Goal: Information Seeking & Learning: Learn about a topic

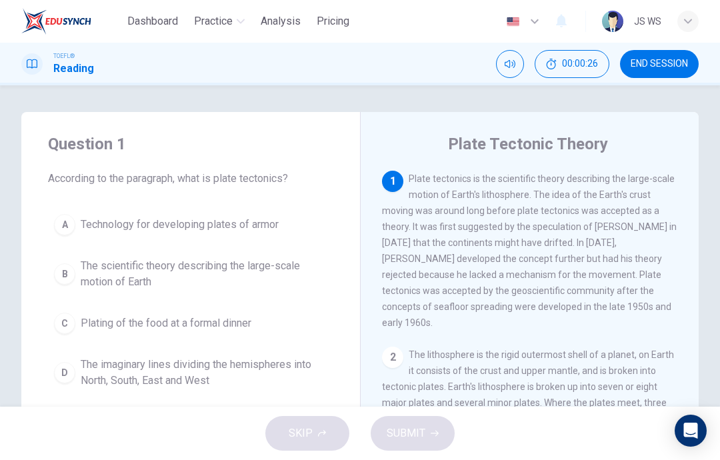
click at [137, 277] on span "The scientific theory describing the large-scale motion of Earth" at bounding box center [204, 274] width 247 height 32
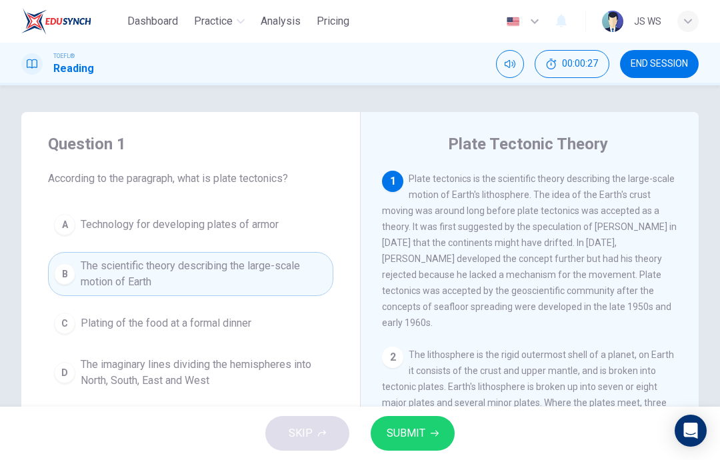
click at [411, 445] on button "SUBMIT" at bounding box center [413, 433] width 84 height 35
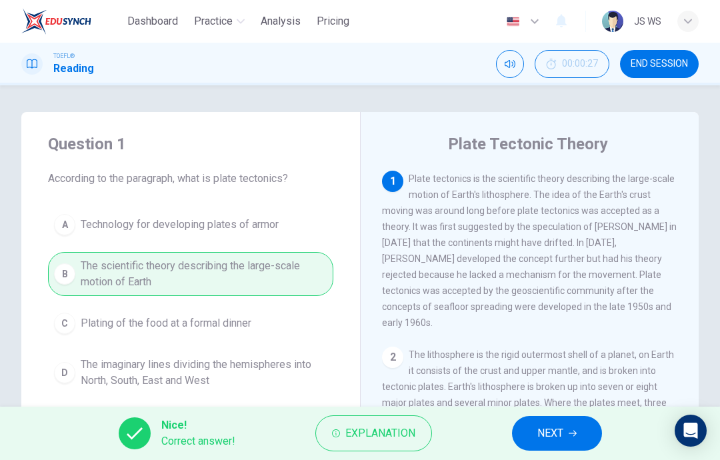
click at [556, 436] on span "NEXT" at bounding box center [550, 433] width 26 height 19
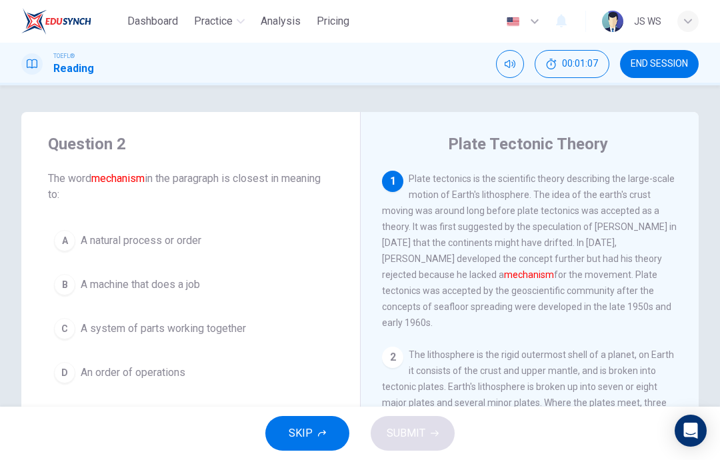
click at [155, 327] on span "A system of parts working together" at bounding box center [163, 329] width 165 height 16
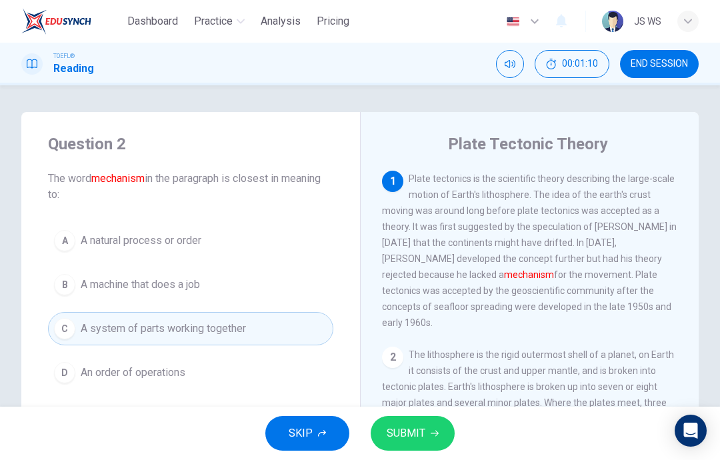
click at [421, 449] on button "SUBMIT" at bounding box center [413, 433] width 84 height 35
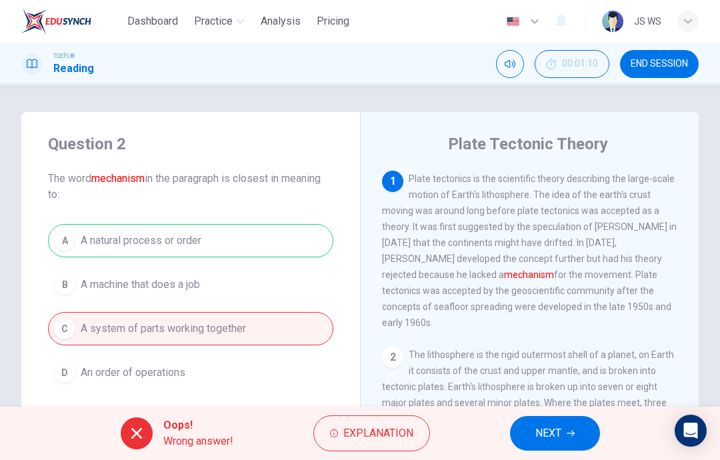
click at [539, 437] on span "NEXT" at bounding box center [548, 433] width 26 height 19
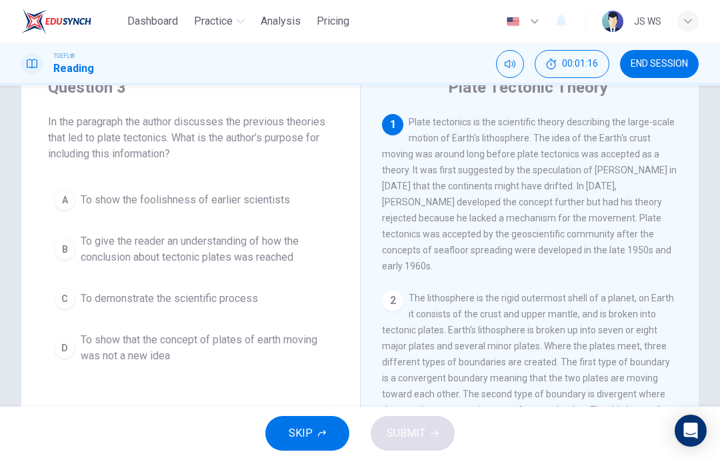
scroll to position [58, 0]
click at [296, 350] on span "To show that the concept of plates of earth moving was not a new idea" at bounding box center [204, 347] width 247 height 32
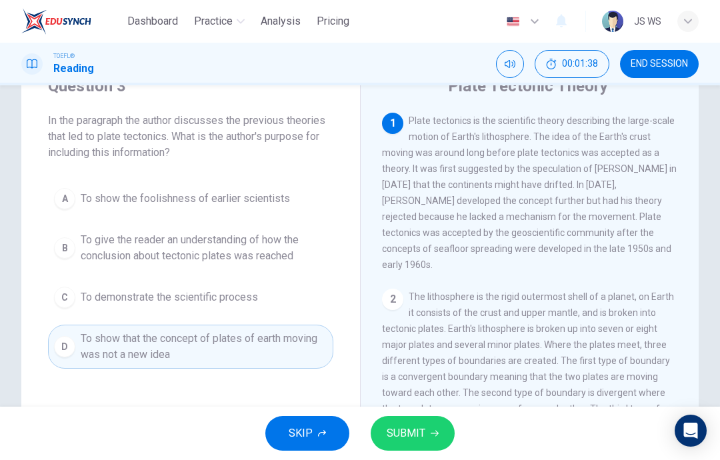
click at [425, 427] on button "SUBMIT" at bounding box center [413, 433] width 84 height 35
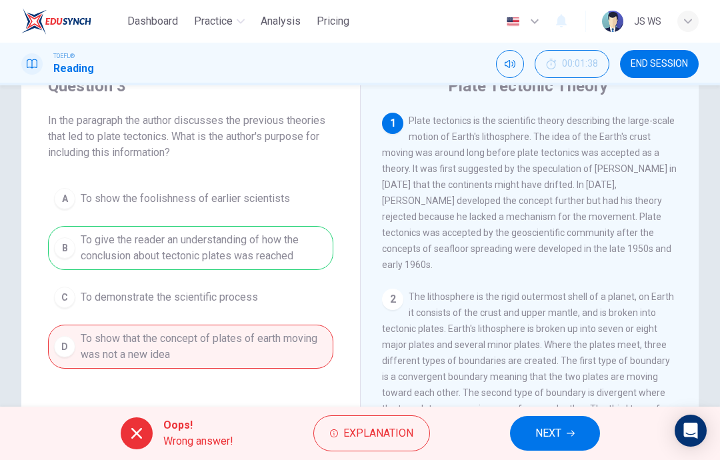
click at [552, 441] on span "NEXT" at bounding box center [548, 433] width 26 height 19
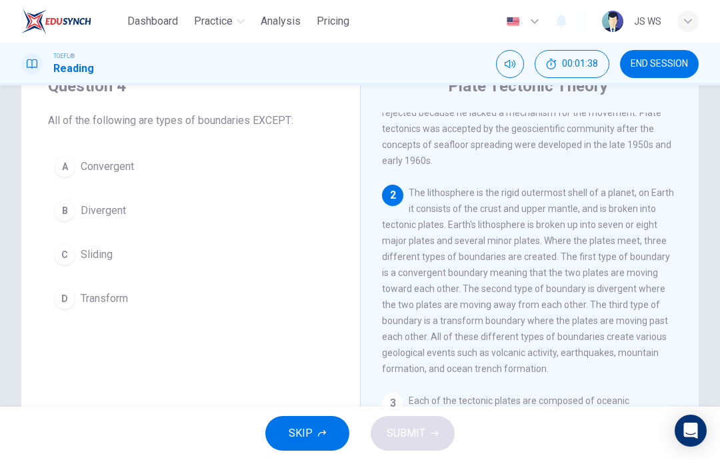
scroll to position [116, 0]
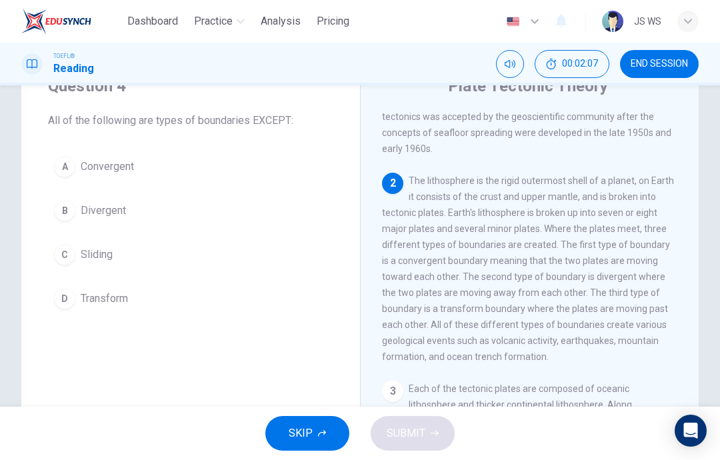
click at [210, 299] on button "D Transform" at bounding box center [190, 298] width 285 height 33
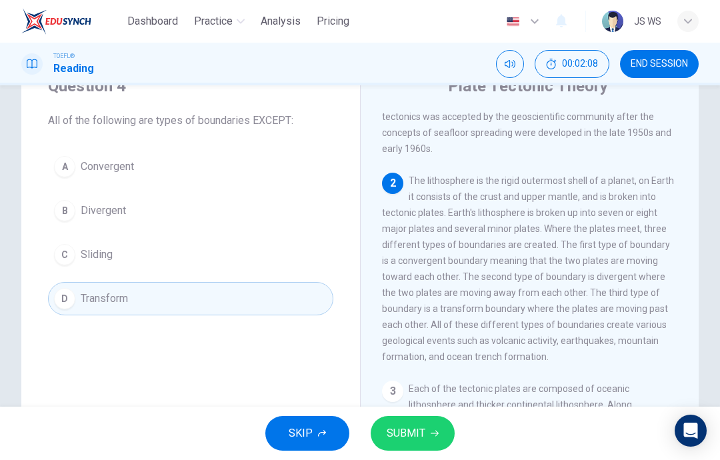
click at [432, 433] on icon "button" at bounding box center [435, 433] width 8 height 8
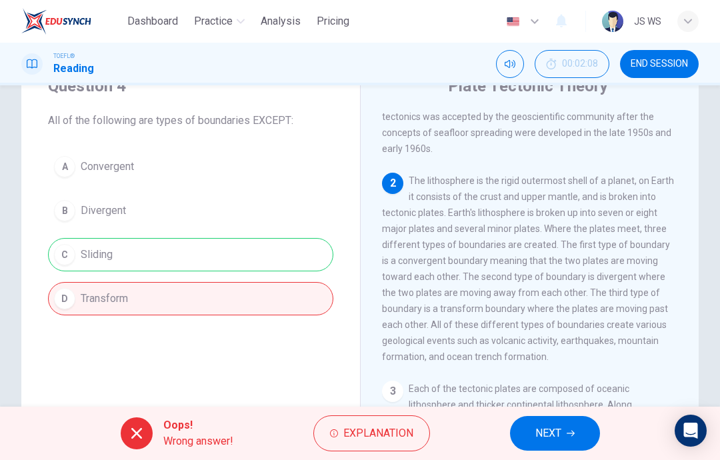
click at [680, 60] on span "END SESSION" at bounding box center [659, 64] width 57 height 11
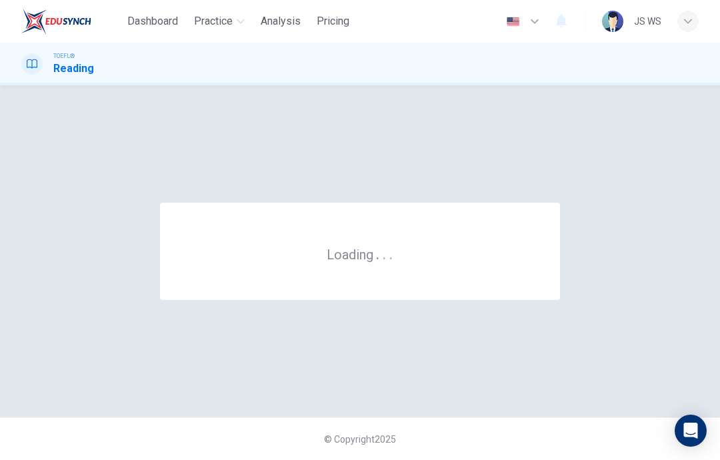
scroll to position [0, 0]
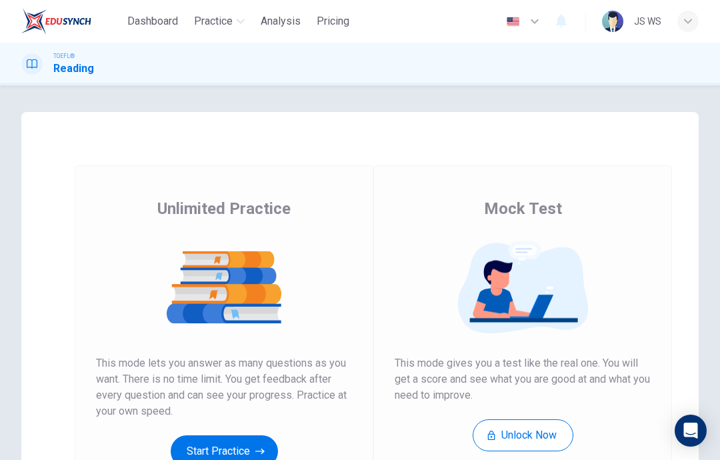
click at [246, 450] on button "Start Practice" at bounding box center [224, 451] width 107 height 32
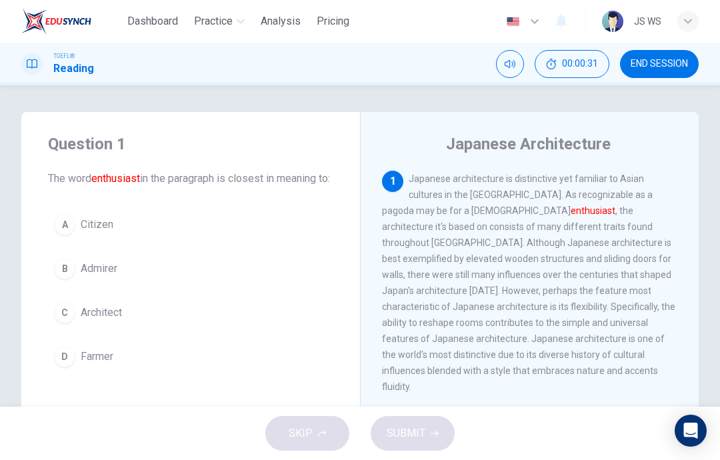
click at [175, 285] on button "B Admirer" at bounding box center [190, 268] width 285 height 33
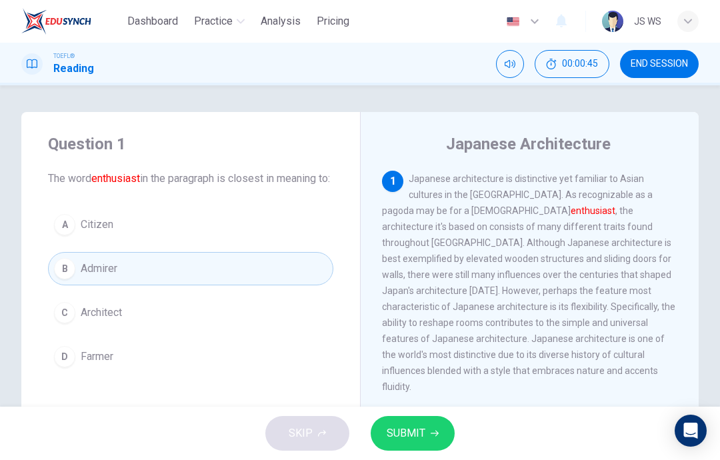
click at [259, 329] on button "C Architect" at bounding box center [190, 312] width 285 height 33
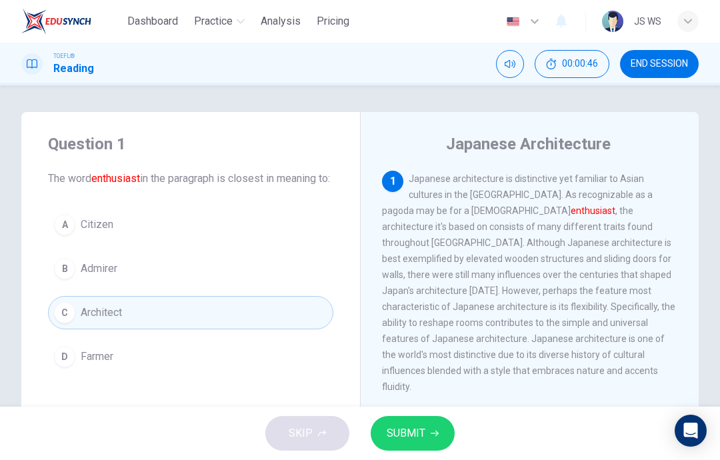
click at [410, 431] on span "SUBMIT" at bounding box center [406, 433] width 39 height 19
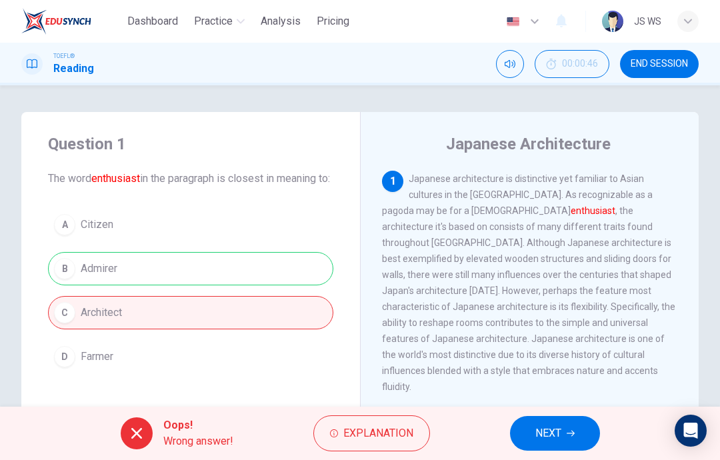
click at [568, 439] on button "NEXT" at bounding box center [555, 433] width 90 height 35
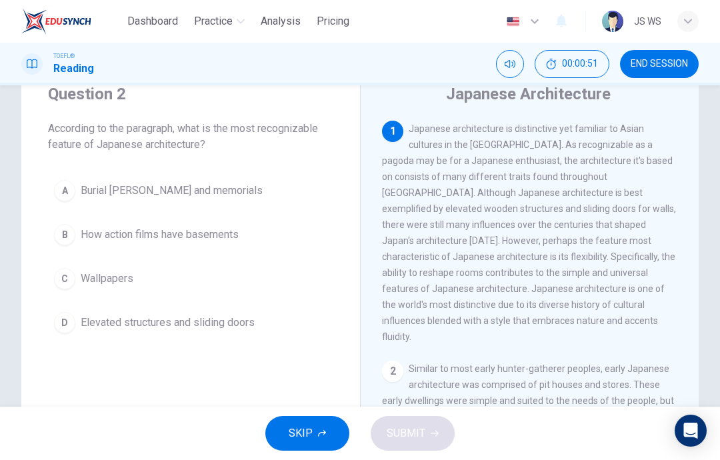
scroll to position [23, 0]
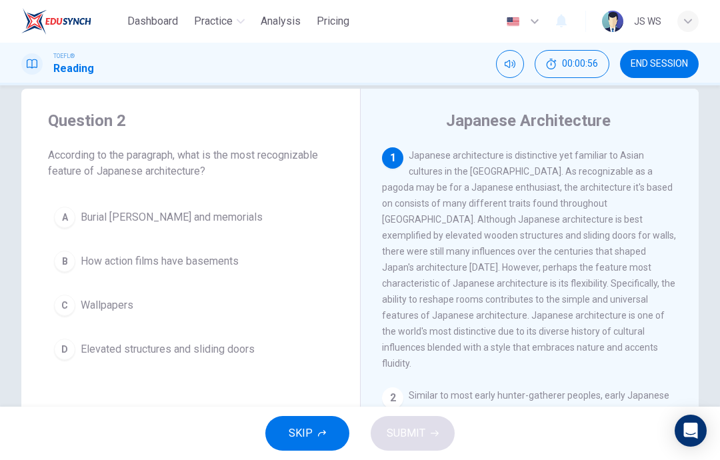
click at [255, 345] on span "Elevated structures and sliding doors" at bounding box center [168, 349] width 174 height 16
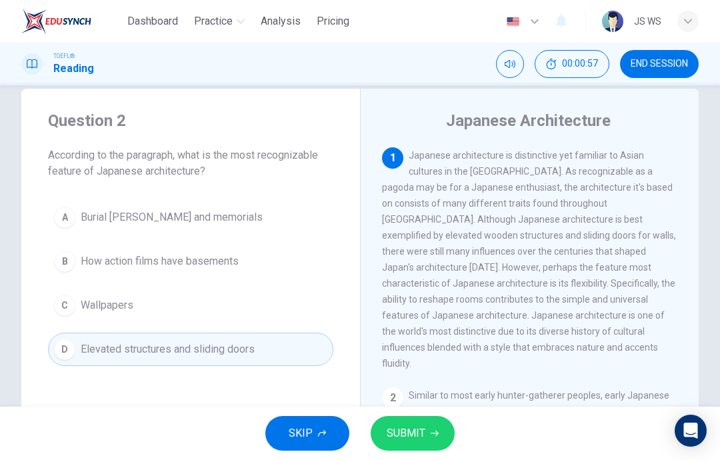
click at [405, 449] on button "SUBMIT" at bounding box center [413, 433] width 84 height 35
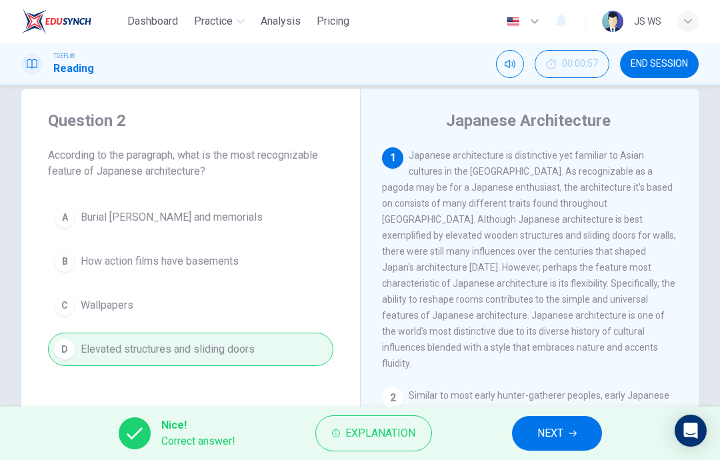
click at [564, 444] on button "NEXT" at bounding box center [557, 433] width 90 height 35
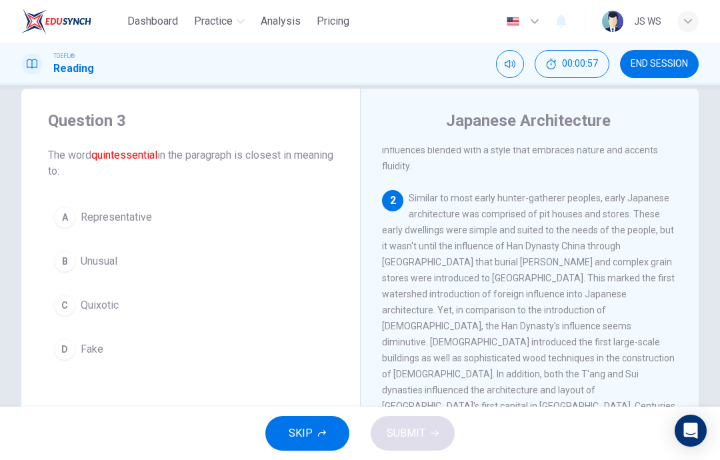
scroll to position [216, 0]
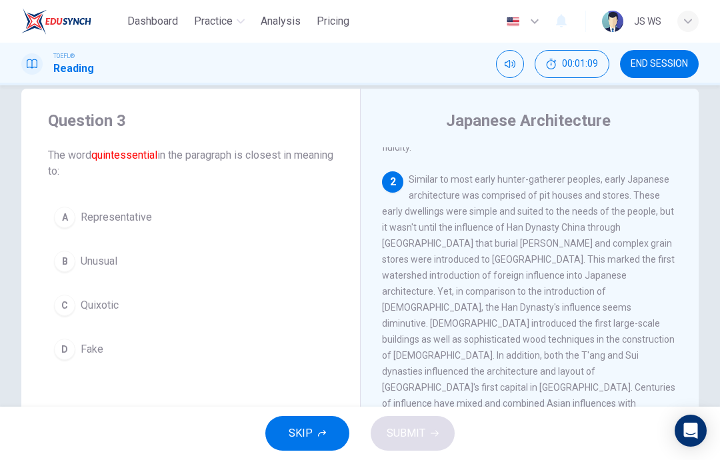
click at [242, 215] on button "A Representative" at bounding box center [190, 217] width 285 height 33
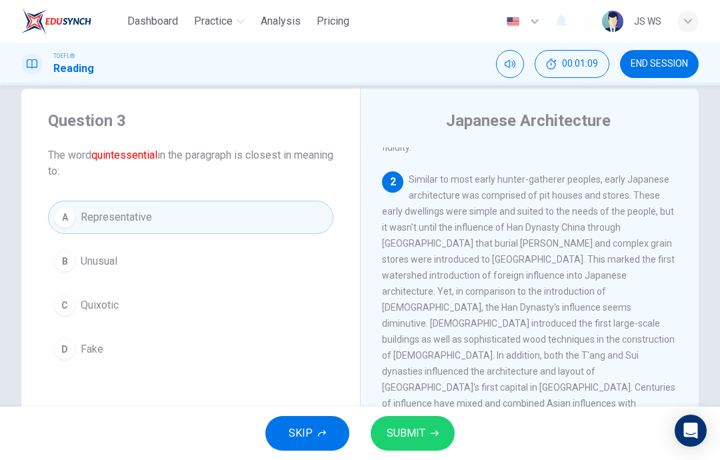
click at [425, 431] on button "SUBMIT" at bounding box center [413, 433] width 84 height 35
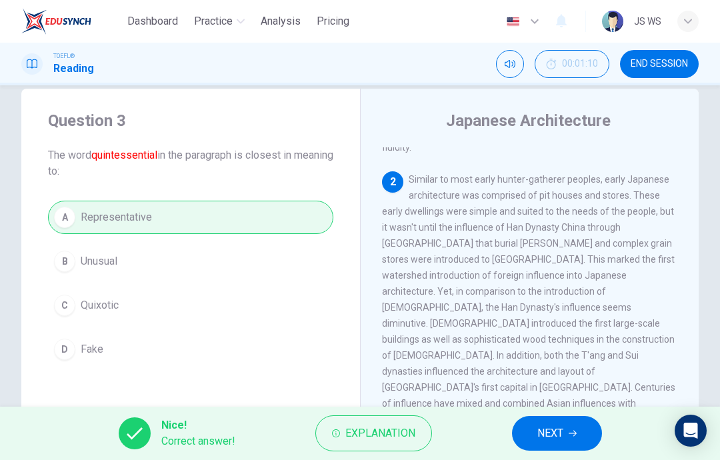
click at [559, 437] on span "NEXT" at bounding box center [550, 433] width 26 height 19
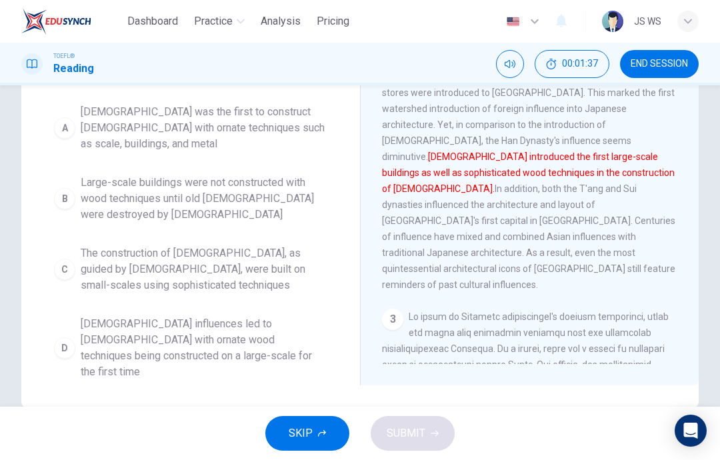
scroll to position [189, 0]
click at [263, 351] on span "[DEMOGRAPHIC_DATA] influences led to [DEMOGRAPHIC_DATA] with ornate wood techni…" at bounding box center [204, 349] width 247 height 64
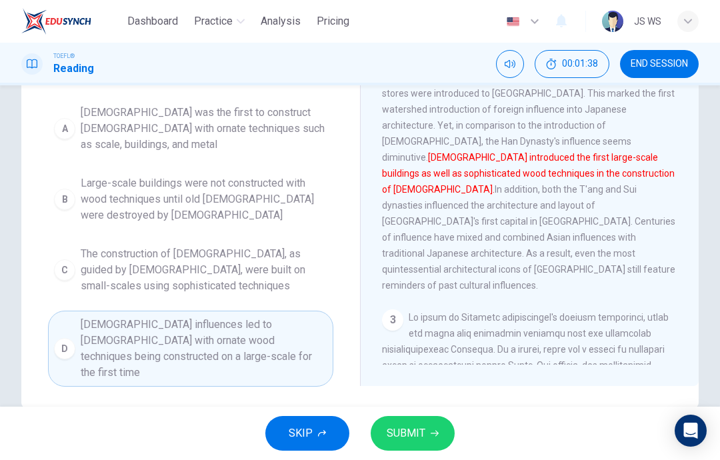
click at [427, 425] on button "SUBMIT" at bounding box center [413, 433] width 84 height 35
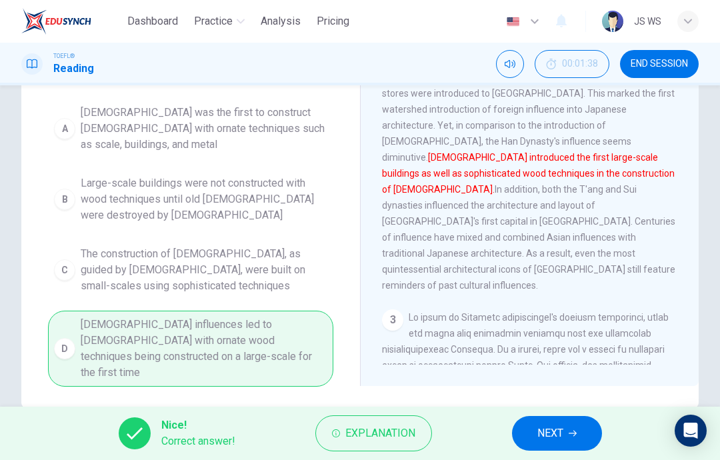
click at [559, 431] on span "NEXT" at bounding box center [550, 433] width 26 height 19
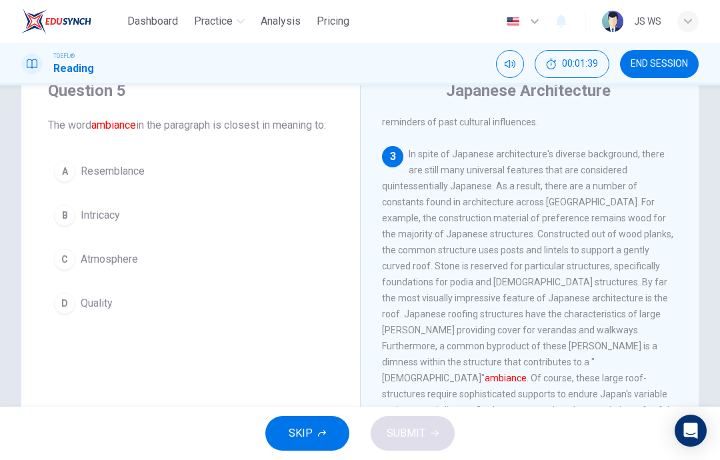
scroll to position [53, 0]
click at [298, 321] on button "D Quality" at bounding box center [190, 303] width 285 height 33
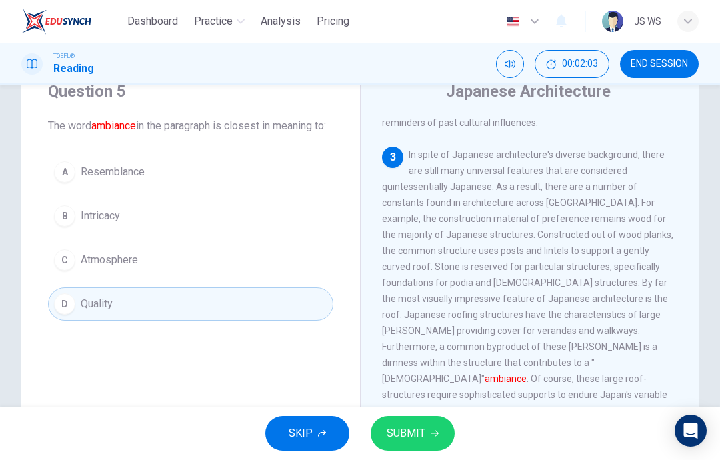
click at [414, 449] on button "SUBMIT" at bounding box center [413, 433] width 84 height 35
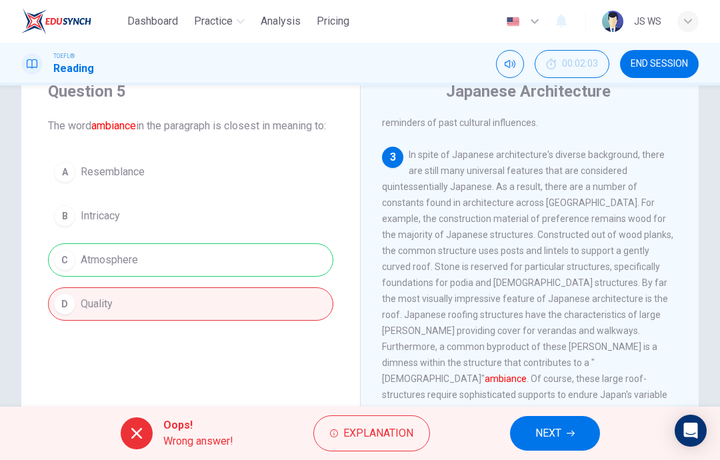
click at [559, 435] on span "NEXT" at bounding box center [548, 433] width 26 height 19
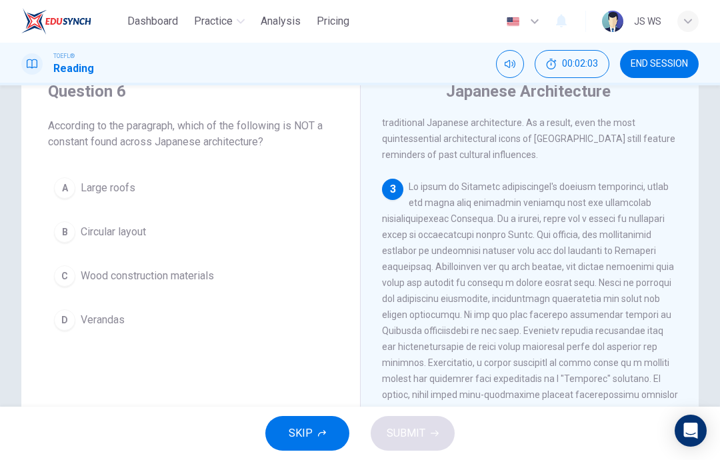
scroll to position [482, 0]
click at [280, 326] on button "D Verandas" at bounding box center [190, 319] width 285 height 33
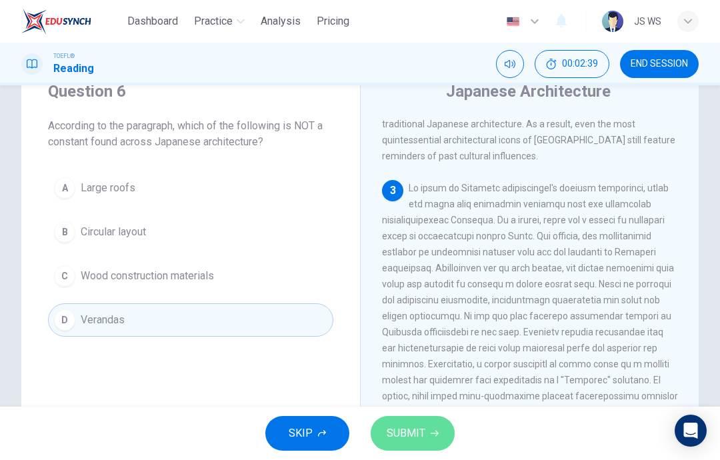
click at [445, 423] on button "SUBMIT" at bounding box center [413, 433] width 84 height 35
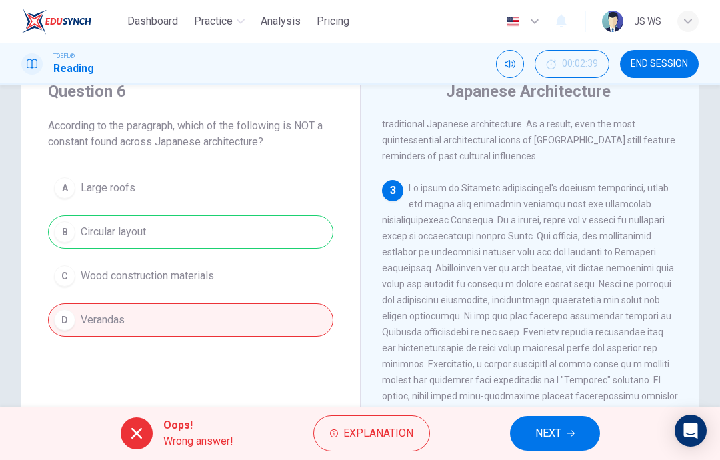
click at [583, 428] on button "NEXT" at bounding box center [555, 433] width 90 height 35
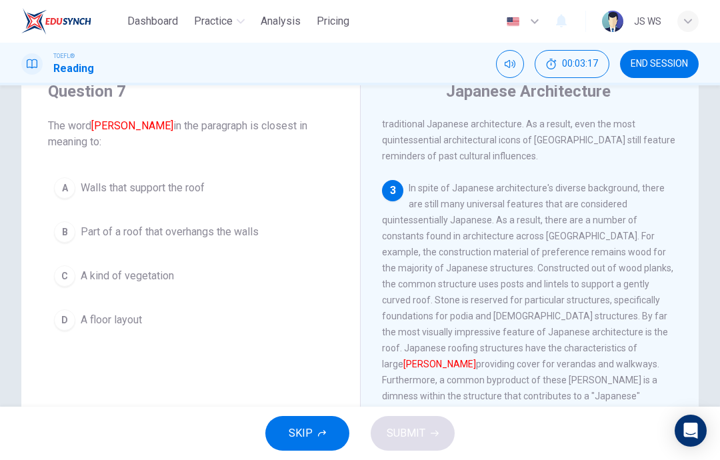
click at [196, 317] on button "D A floor layout" at bounding box center [190, 319] width 285 height 33
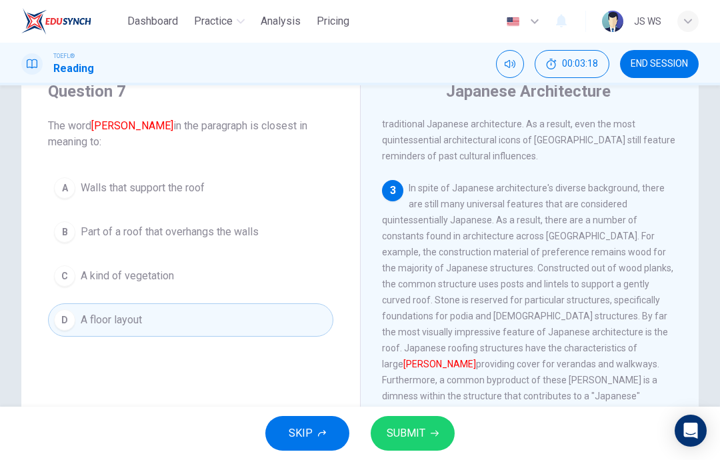
click at [431, 433] on icon "button" at bounding box center [435, 433] width 8 height 8
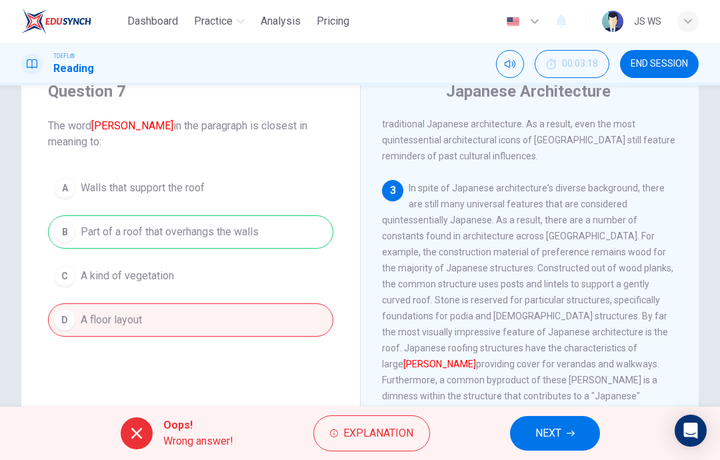
click at [568, 421] on button "NEXT" at bounding box center [555, 433] width 90 height 35
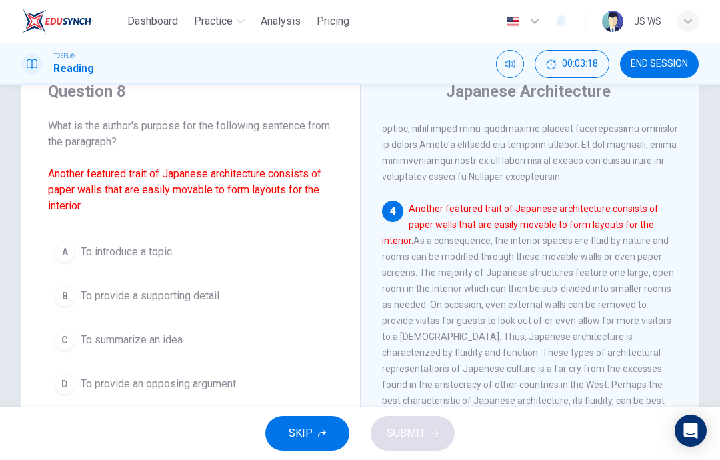
scroll to position [765, 0]
